Goal: Book appointment/travel/reservation

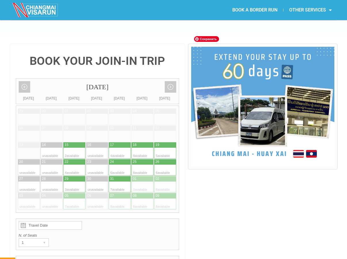
scroll to position [115, 0]
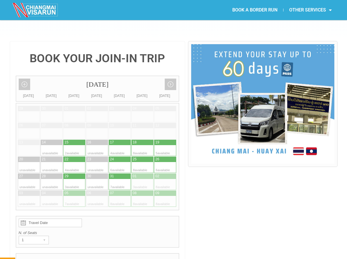
click at [79, 162] on div at bounding box center [79, 167] width 11 height 11
type input "[DATE]"
radio input "true"
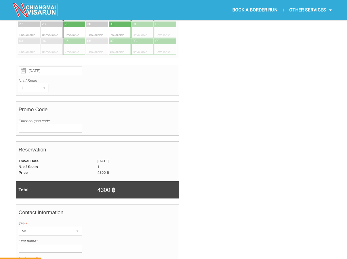
scroll to position [319, 0]
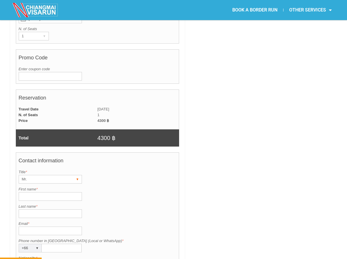
click at [39, 176] on div "Mr." at bounding box center [45, 180] width 52 height 8
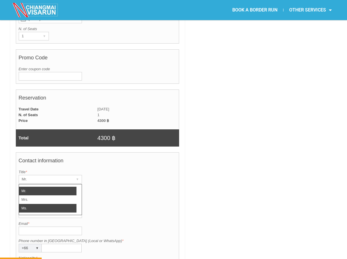
click at [29, 204] on li "Ms." at bounding box center [47, 208] width 57 height 9
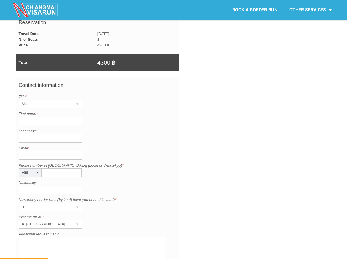
scroll to position [405, 0]
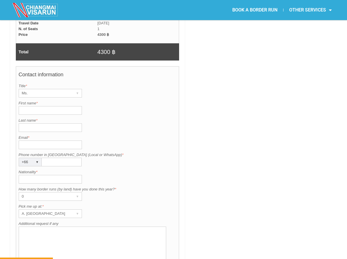
click at [42, 106] on input "First name *" at bounding box center [50, 110] width 63 height 9
click at [48, 106] on input "First name *" at bounding box center [50, 110] width 63 height 9
type input "Anastasiia"
click at [25, 124] on input "Last name *" at bounding box center [50, 128] width 63 height 9
type input "Namystiuk"
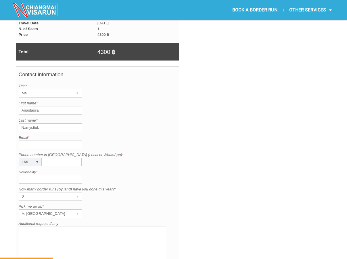
click at [40, 141] on input "Email *" at bounding box center [50, 145] width 63 height 9
type input "[EMAIL_ADDRESS][DOMAIN_NAME]"
type input "0636322806"
type input "[GEOGRAPHIC_DATA]"
drag, startPoint x: 67, startPoint y: 149, endPoint x: 32, endPoint y: 149, distance: 35.1
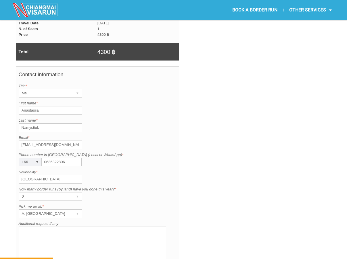
click at [32, 152] on div "Phone number in [GEOGRAPHIC_DATA] (Local or WhatsApp) is required. Phone number…" at bounding box center [98, 159] width 158 height 14
click at [52, 158] on input "Phone number in [GEOGRAPHIC_DATA] (Local or WhatsApp) *" at bounding box center [62, 162] width 40 height 9
paste input "640014265"
type input "640014265"
click at [53, 175] on input "[GEOGRAPHIC_DATA]" at bounding box center [50, 179] width 63 height 9
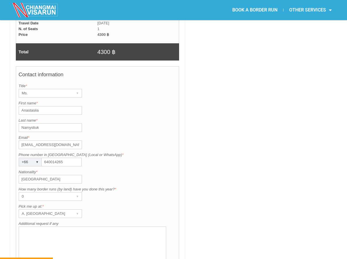
drag, startPoint x: 53, startPoint y: 167, endPoint x: -17, endPoint y: 169, distance: 70.7
type input "u"
type input "Ukrainian"
click at [41, 193] on div "0" at bounding box center [45, 197] width 52 height 8
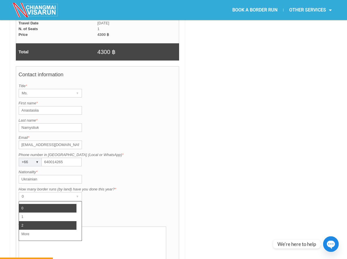
click at [31, 222] on li "2" at bounding box center [47, 226] width 57 height 9
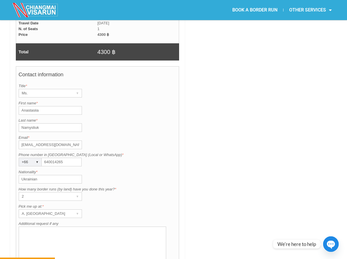
scroll to position [434, 0]
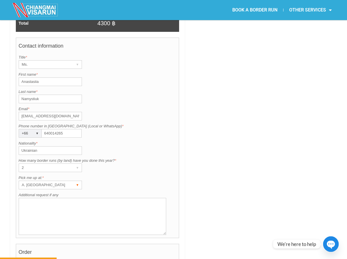
click at [62, 181] on div "A. [GEOGRAPHIC_DATA]" at bounding box center [45, 185] width 52 height 8
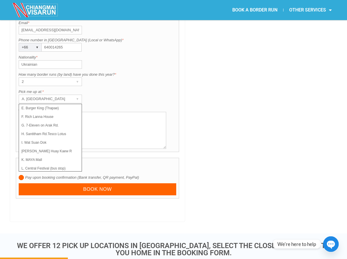
scroll to position [41, 0]
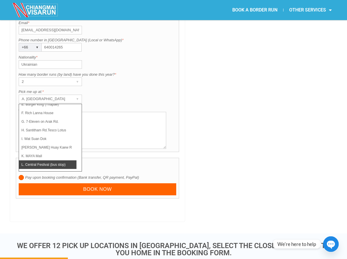
click at [61, 161] on li "L. Central Festival (bus stop)" at bounding box center [47, 165] width 57 height 9
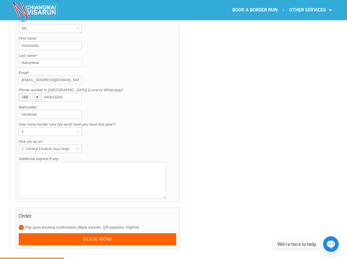
scroll to position [492, 0]
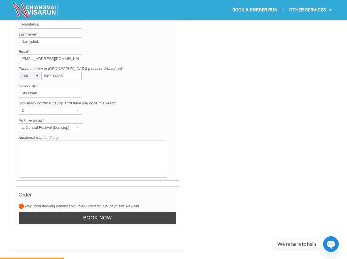
click at [44, 212] on input "Book now" at bounding box center [98, 218] width 158 height 12
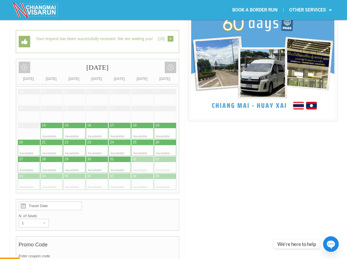
scroll to position [149, 0]
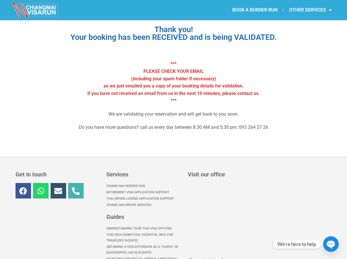
scroll to position [86, 0]
